Goal: Task Accomplishment & Management: Manage account settings

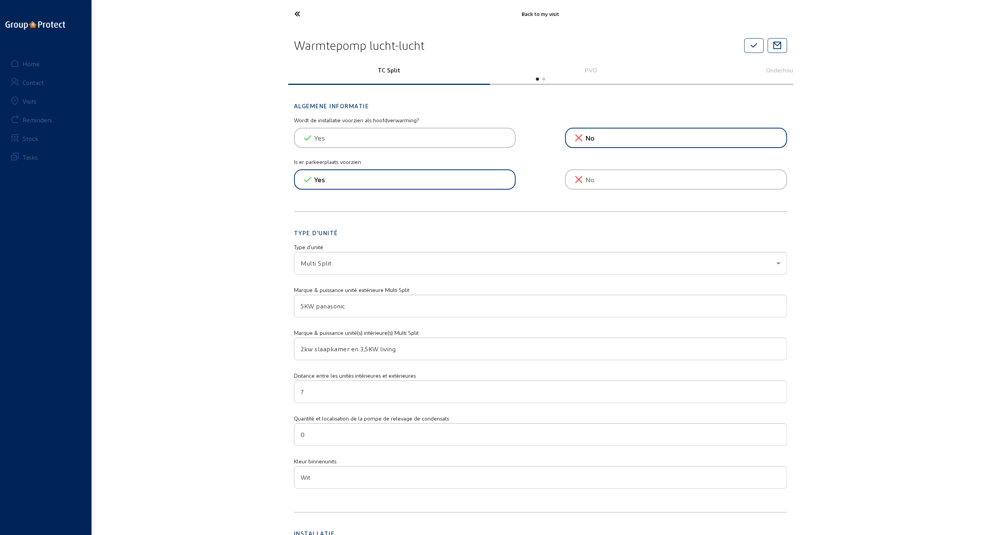
click at [296, 12] on icon at bounding box center [326, 14] width 72 height 14
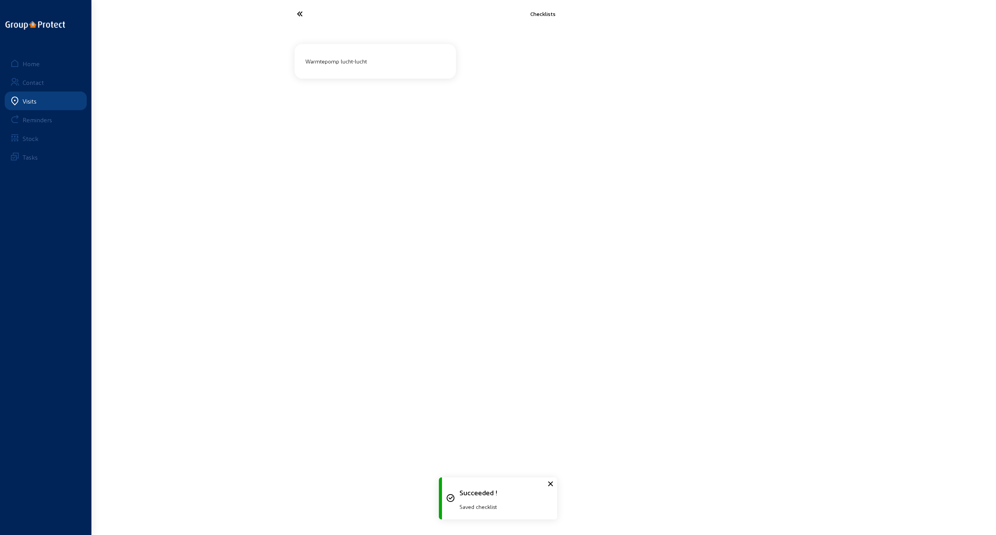
click at [299, 11] on icon at bounding box center [329, 14] width 72 height 14
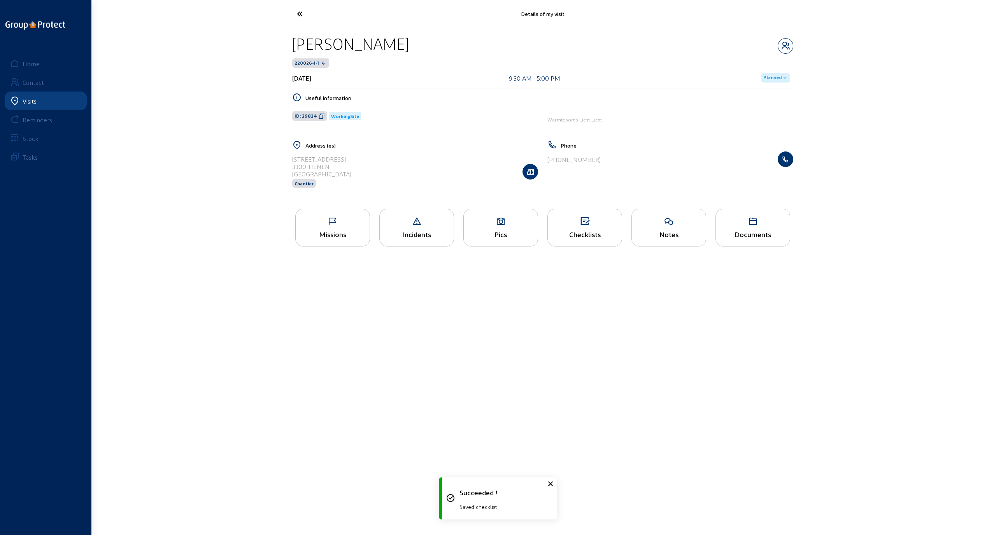
click at [299, 11] on icon at bounding box center [329, 14] width 72 height 14
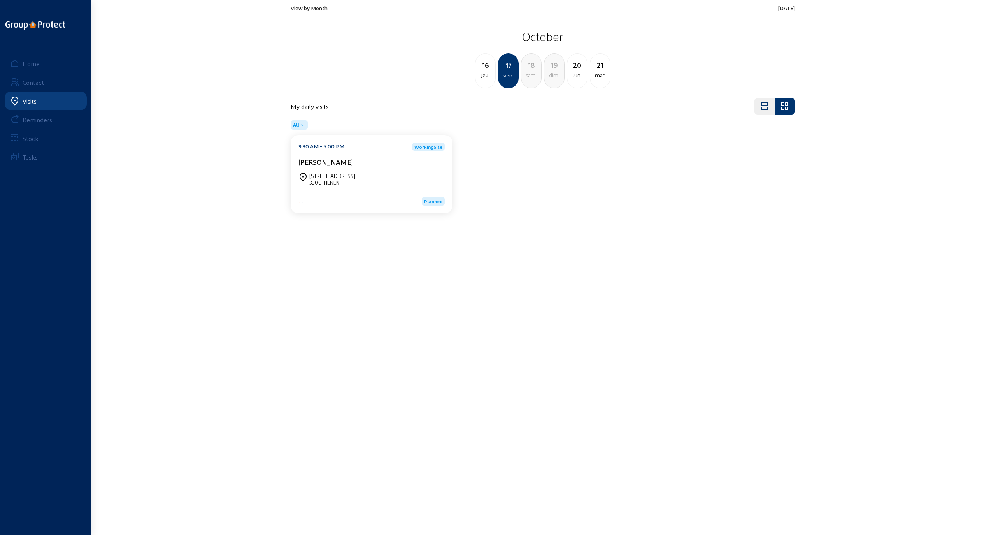
click at [485, 73] on div "jeu." at bounding box center [486, 74] width 20 height 9
click at [320, 176] on div "Steenweg Baarle, 16C" at bounding box center [332, 175] width 46 height 7
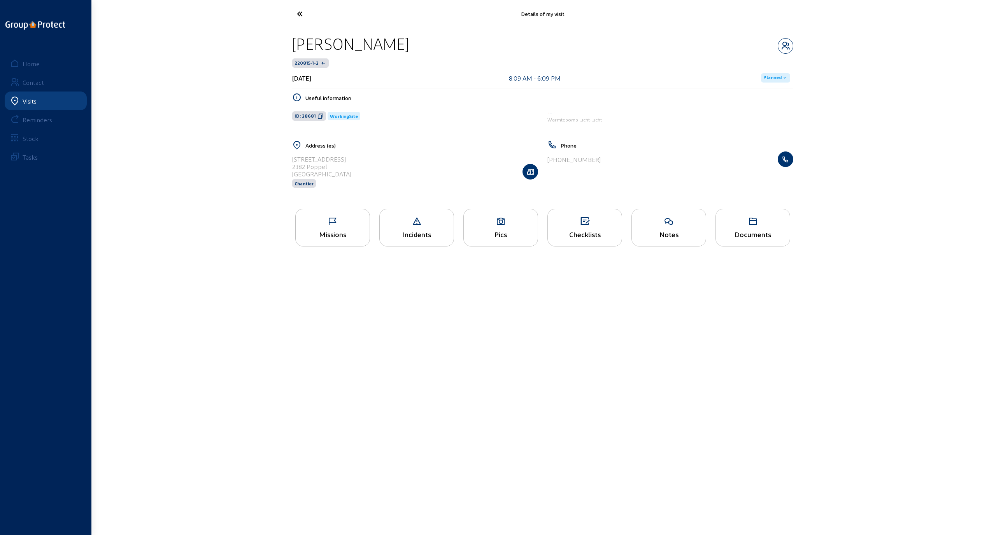
click at [335, 221] on icon at bounding box center [333, 221] width 74 height 9
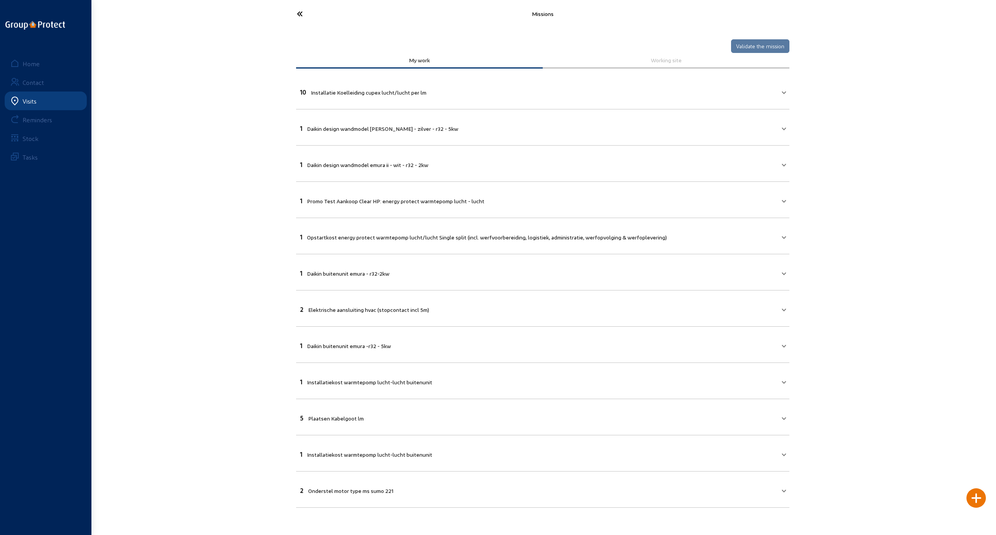
click at [302, 13] on icon at bounding box center [329, 14] width 72 height 14
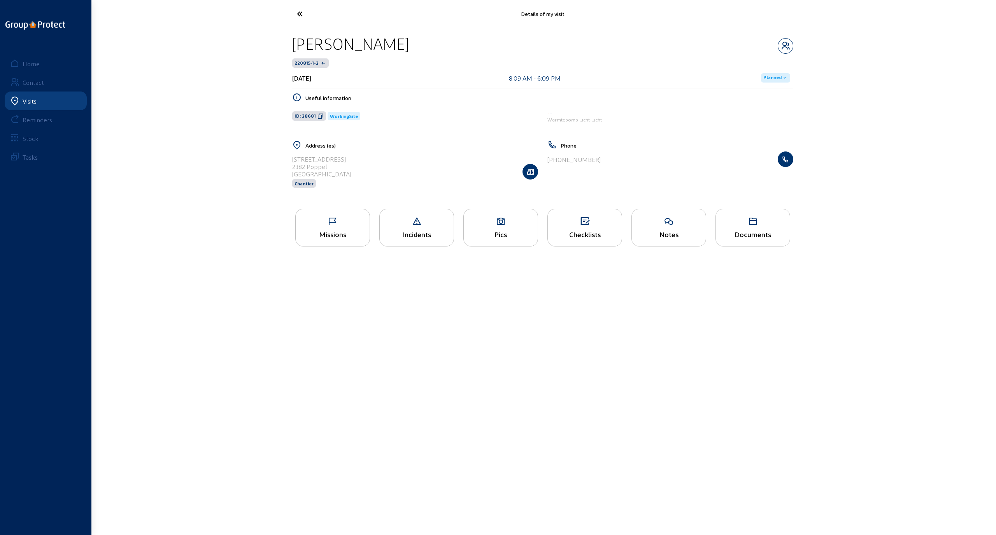
click at [498, 217] on icon at bounding box center [501, 221] width 74 height 9
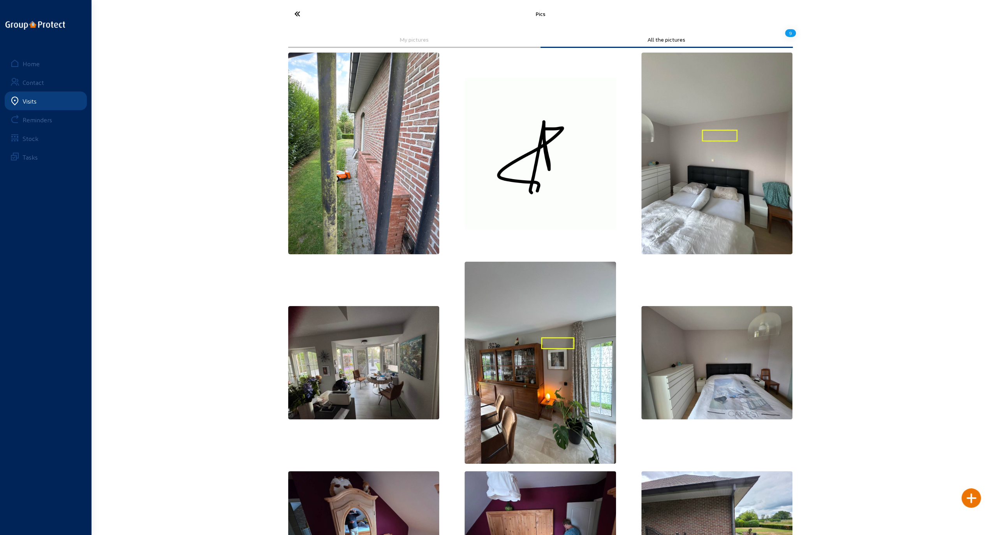
click at [295, 11] on icon at bounding box center [326, 14] width 72 height 14
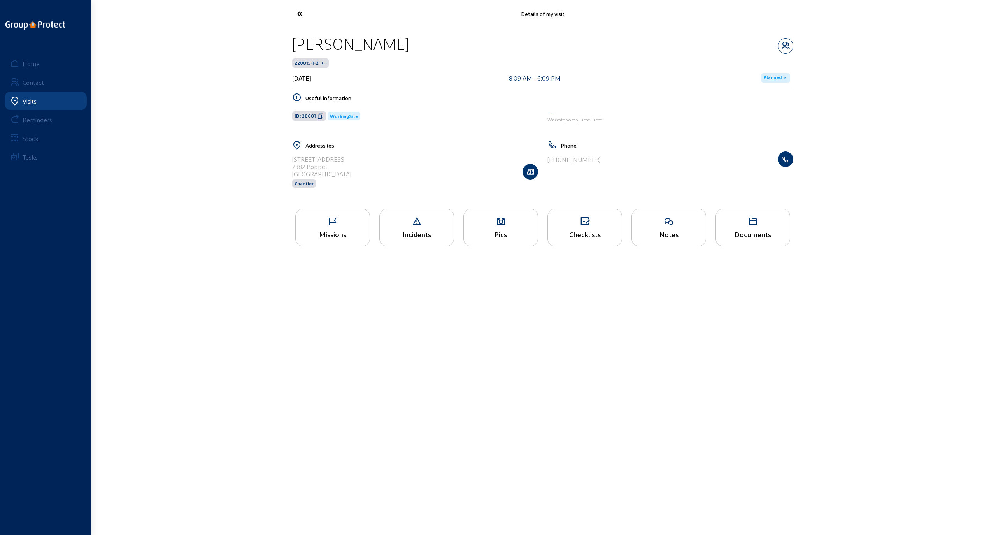
click at [295, 12] on icon at bounding box center [329, 14] width 72 height 14
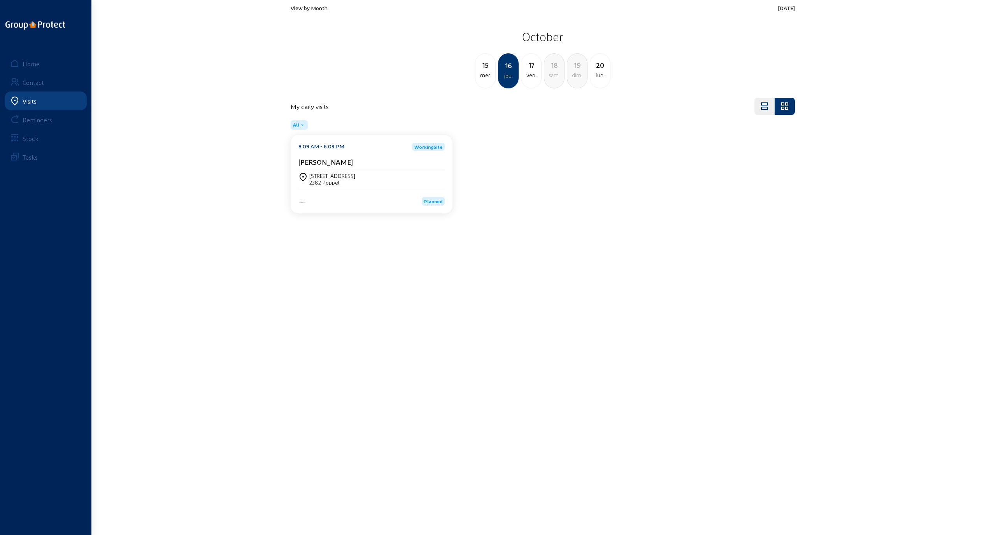
click at [531, 70] on div "ven." at bounding box center [532, 74] width 20 height 9
click at [323, 177] on div "Kasteelstraat 81" at bounding box center [332, 175] width 46 height 7
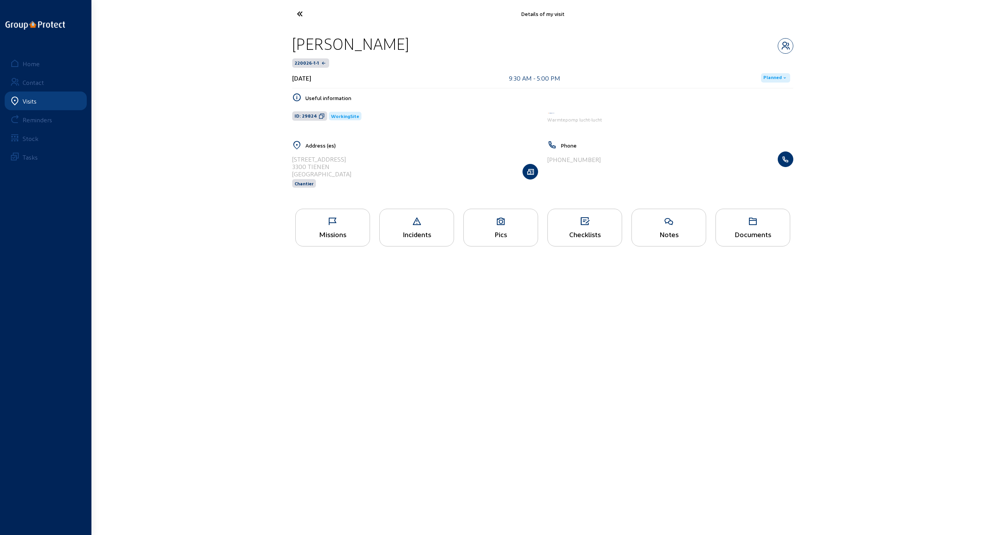
click at [327, 227] on div "Missions" at bounding box center [332, 228] width 75 height 38
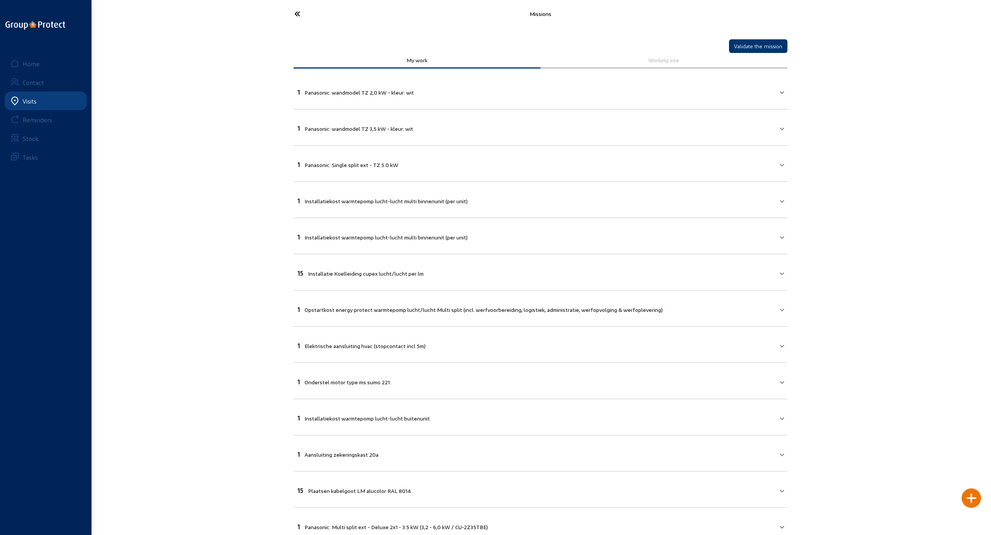
click at [300, 13] on icon at bounding box center [326, 14] width 72 height 14
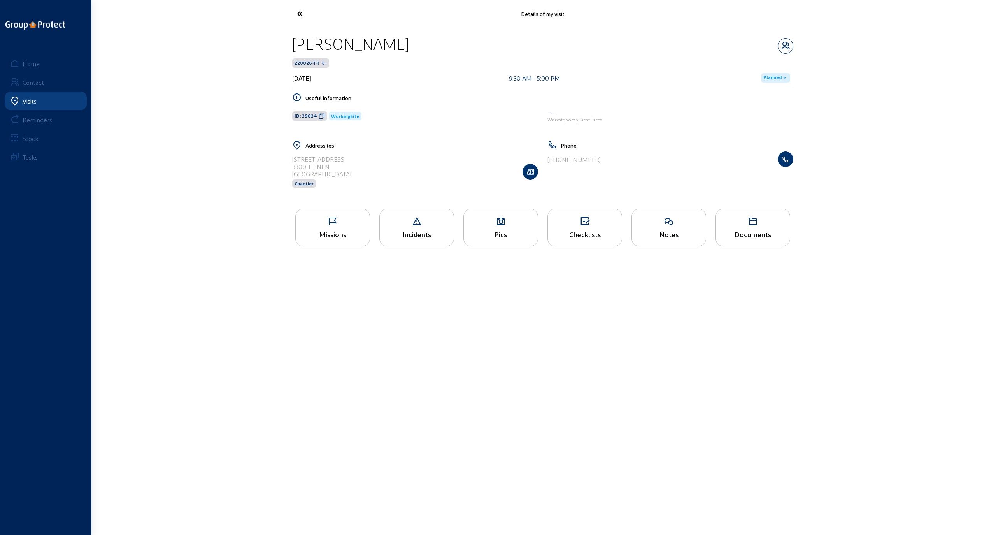
click at [335, 232] on div "Missions" at bounding box center [333, 234] width 74 height 8
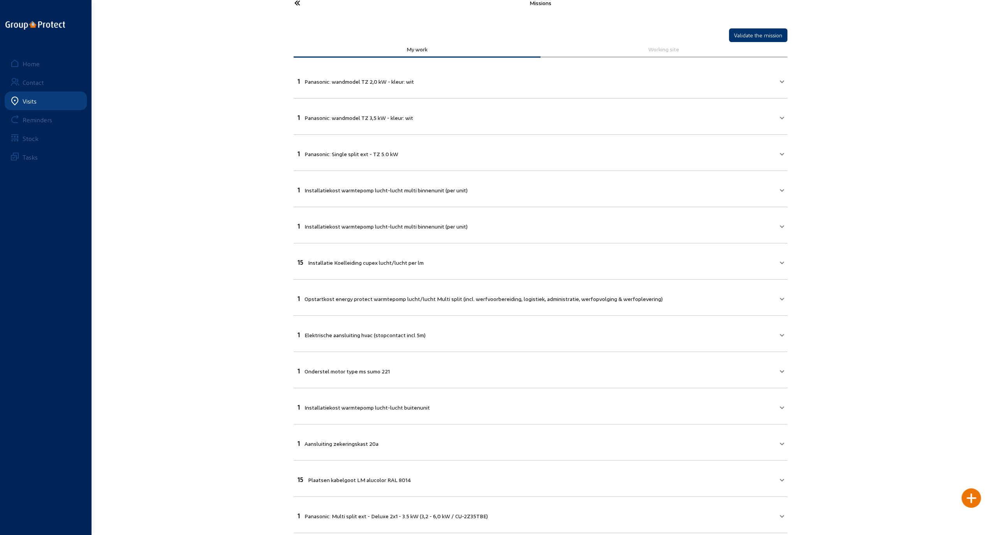
scroll to position [22, 0]
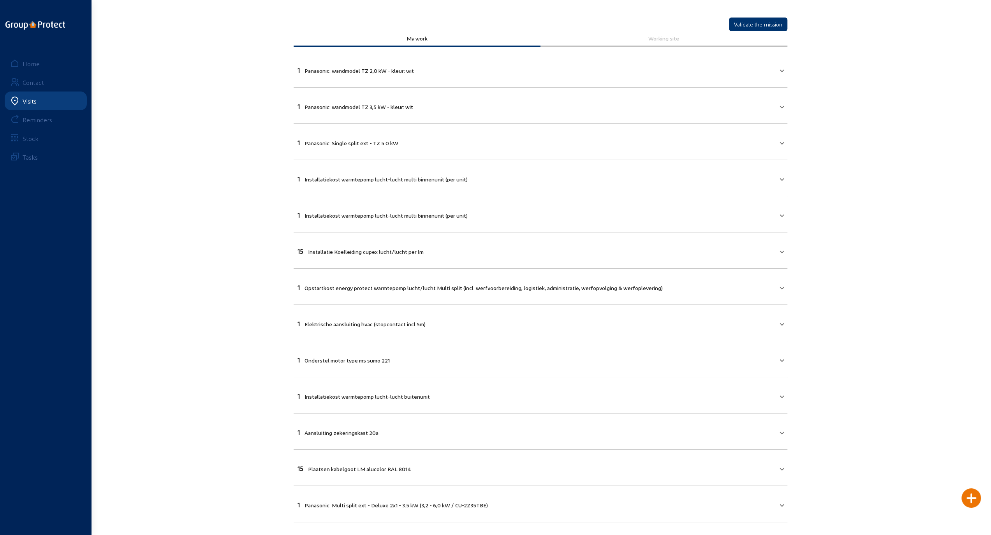
click at [408, 466] on span "Plaatsen kabelgoot LM alucolor RAL 8014" at bounding box center [359, 469] width 103 height 7
drag, startPoint x: 414, startPoint y: 475, endPoint x: 386, endPoint y: 476, distance: 28.0
click at [386, 476] on mat-panel-title "15 Plaatsen kabelgoot LM alucolor RAL 8014" at bounding box center [535, 477] width 476 height 9
copy span "RAL 8014"
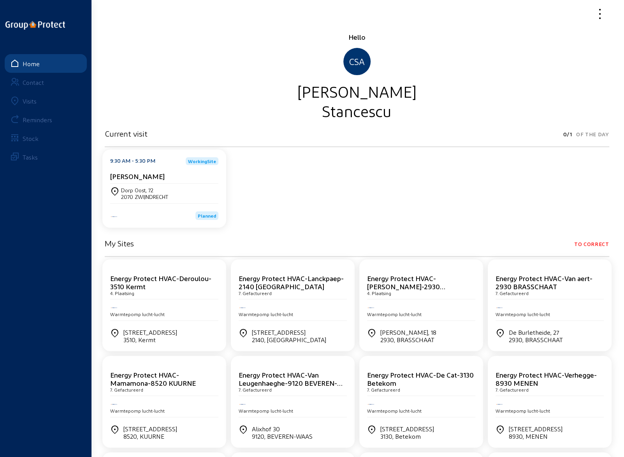
click at [25, 97] on div "Visits" at bounding box center [30, 100] width 14 height 7
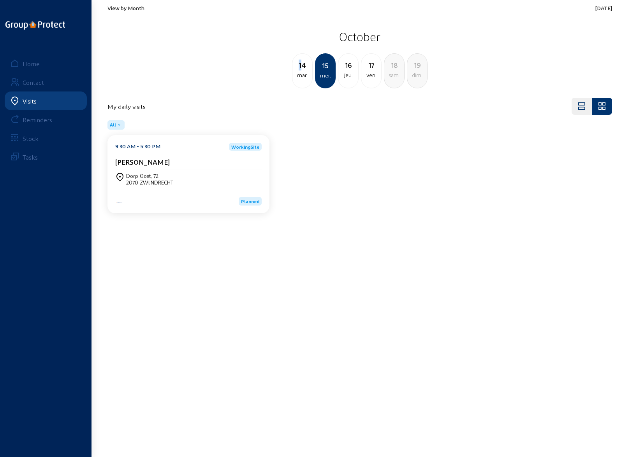
click at [300, 65] on div "14" at bounding box center [302, 65] width 20 height 11
click at [148, 179] on div "2801 Heffen" at bounding box center [149, 182] width 46 height 7
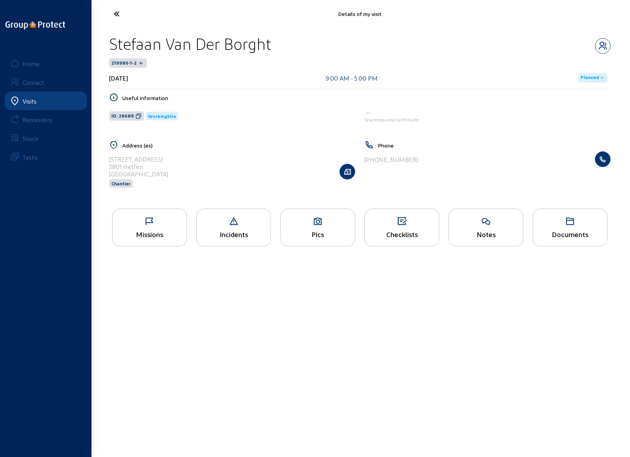
click at [151, 223] on icon at bounding box center [149, 221] width 74 height 9
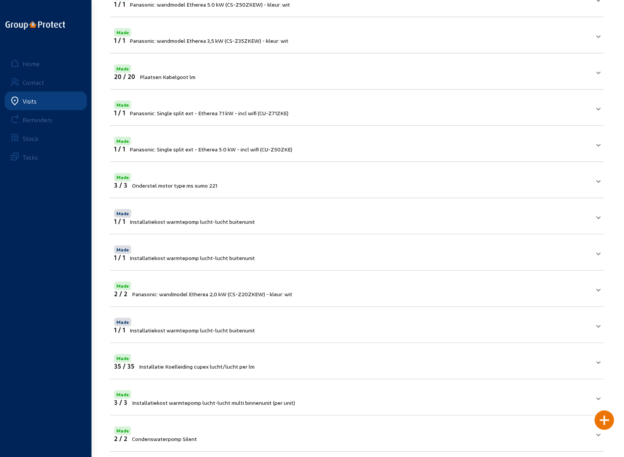
scroll to position [244, 0]
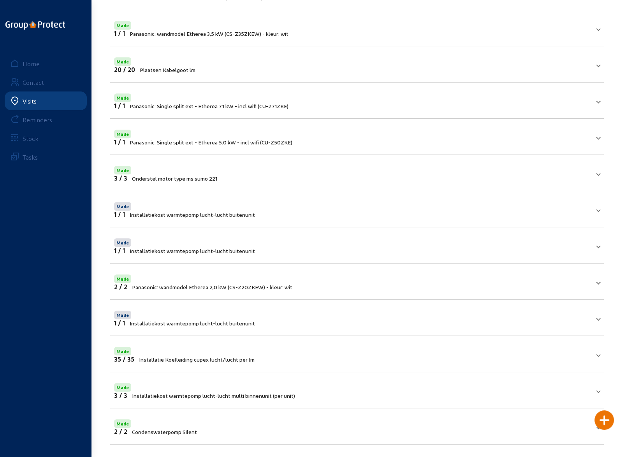
click at [603, 420] on div at bounding box center [603, 419] width 19 height 19
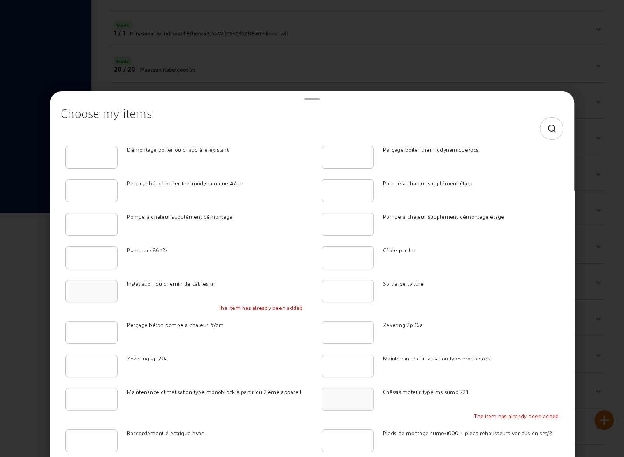
click at [548, 125] on icon at bounding box center [552, 128] width 10 height 9
click at [396, 131] on input at bounding box center [305, 128] width 476 height 9
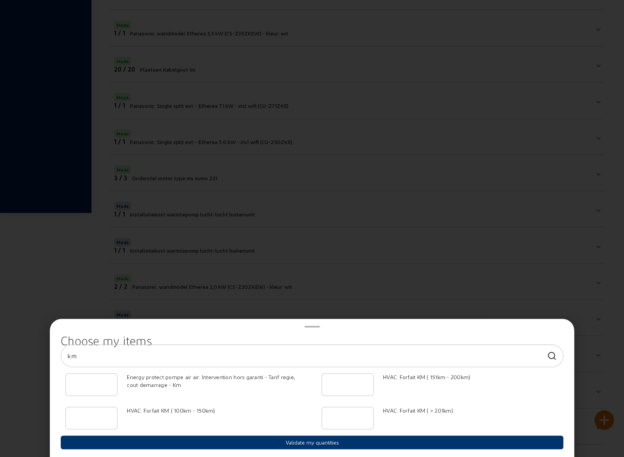
type input "km"
type input "1"
click at [365, 383] on input "1" at bounding box center [347, 384] width 39 height 9
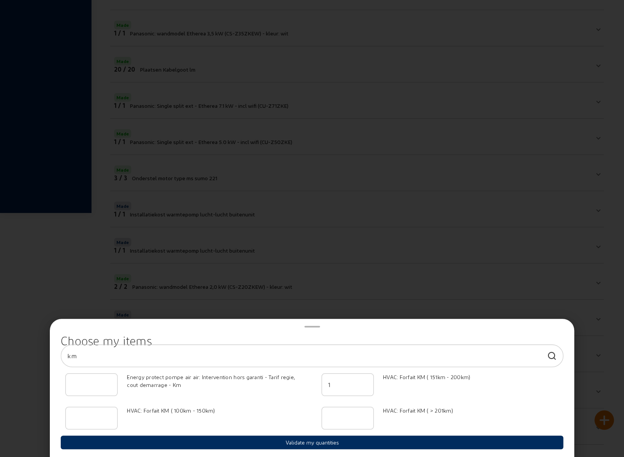
click at [322, 443] on button "Validate my quantities" at bounding box center [312, 443] width 502 height 14
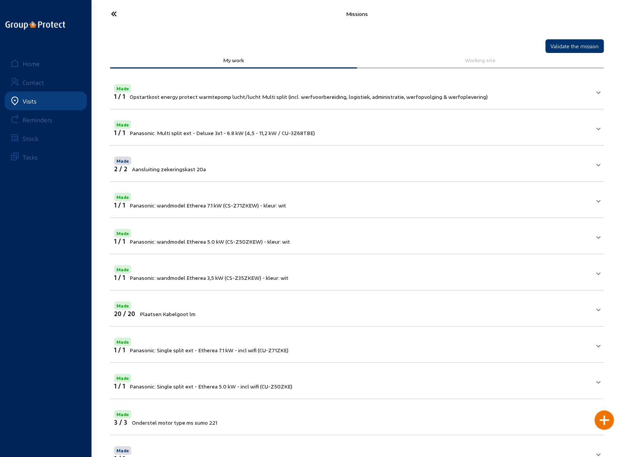
click at [112, 12] on icon at bounding box center [143, 14] width 72 height 14
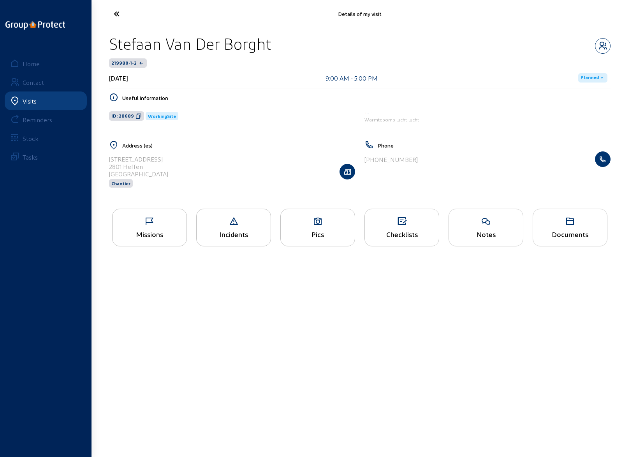
click at [119, 14] on icon at bounding box center [146, 14] width 72 height 14
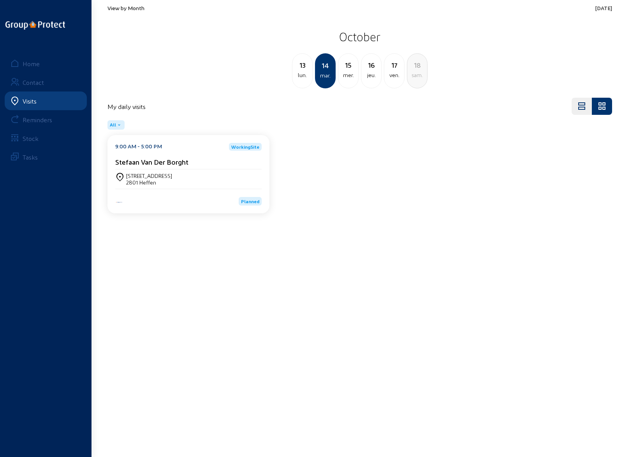
click at [352, 71] on div "mer." at bounding box center [348, 74] width 20 height 9
click at [192, 165] on div "[PERSON_NAME]" at bounding box center [188, 162] width 146 height 8
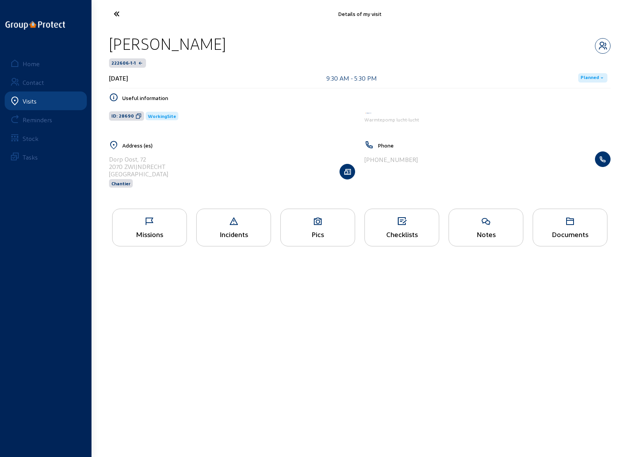
click at [592, 79] on span "Planned" at bounding box center [589, 78] width 18 height 6
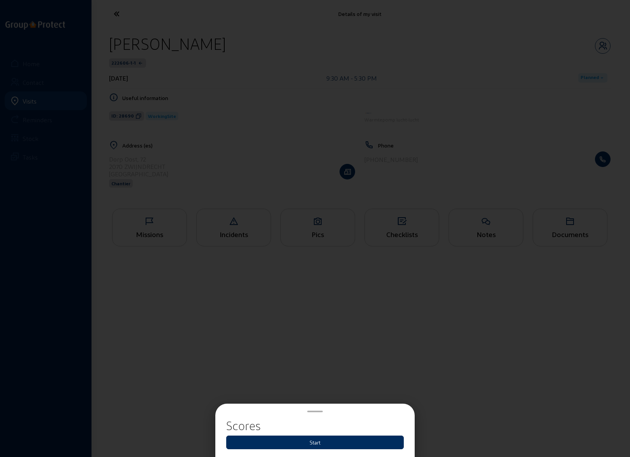
click at [320, 440] on button "Start" at bounding box center [314, 443] width 177 height 14
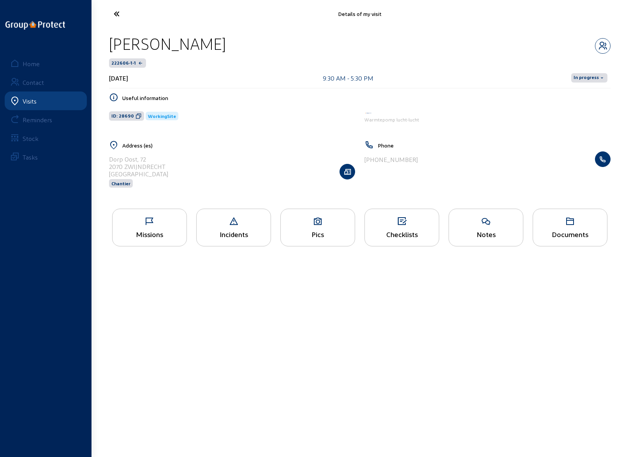
click at [148, 227] on div "Missions" at bounding box center [149, 228] width 75 height 38
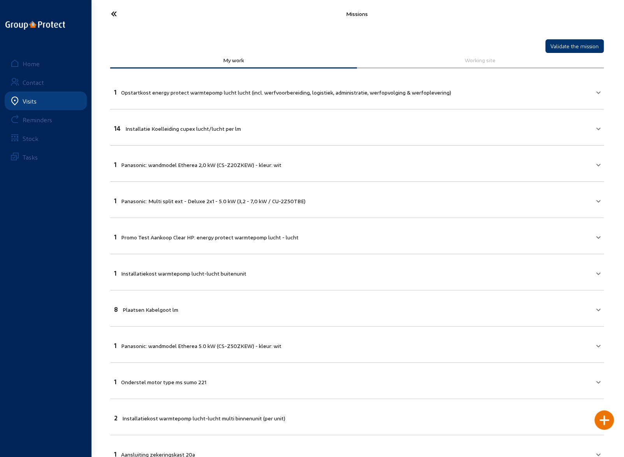
click at [599, 420] on div at bounding box center [603, 419] width 19 height 19
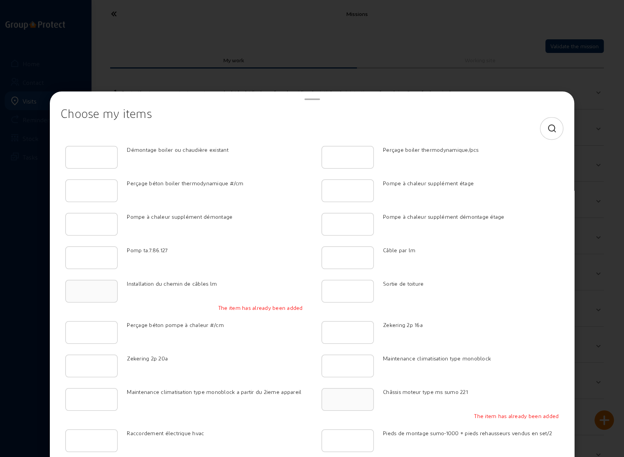
click at [549, 130] on icon at bounding box center [552, 128] width 10 height 9
click at [404, 126] on input at bounding box center [305, 128] width 476 height 9
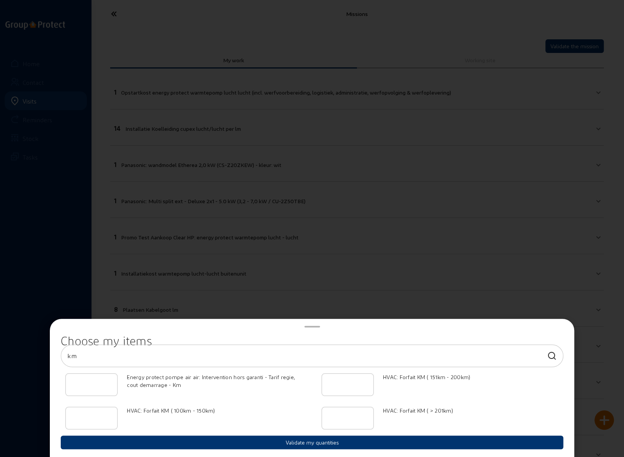
type input "km"
type input "1"
click at [365, 415] on input "1" at bounding box center [347, 417] width 39 height 9
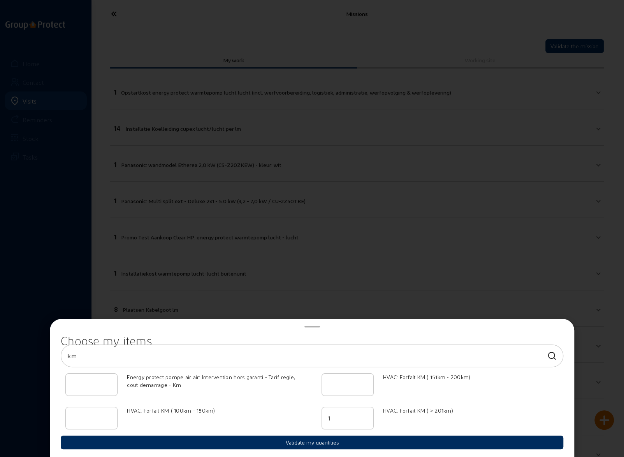
click at [323, 442] on button "Validate my quantities" at bounding box center [312, 443] width 502 height 14
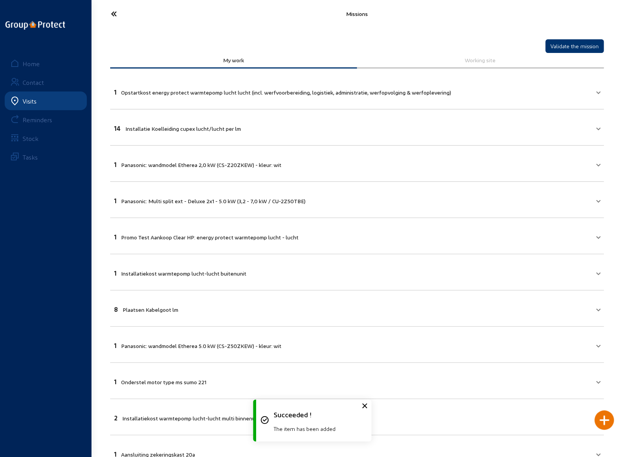
click at [114, 14] on icon at bounding box center [143, 14] width 72 height 14
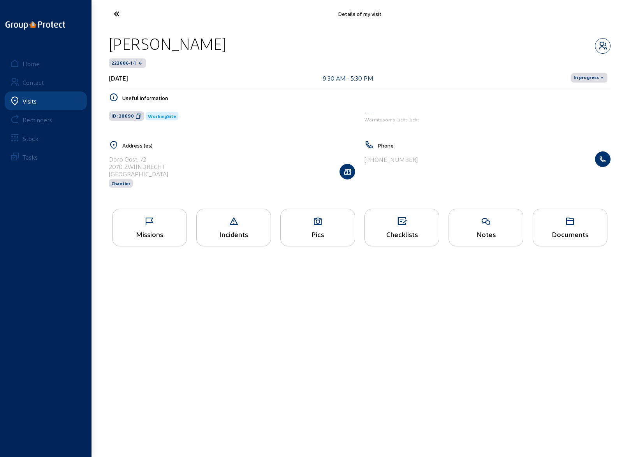
click at [117, 16] on icon at bounding box center [146, 14] width 72 height 14
